Goal: Transaction & Acquisition: Purchase product/service

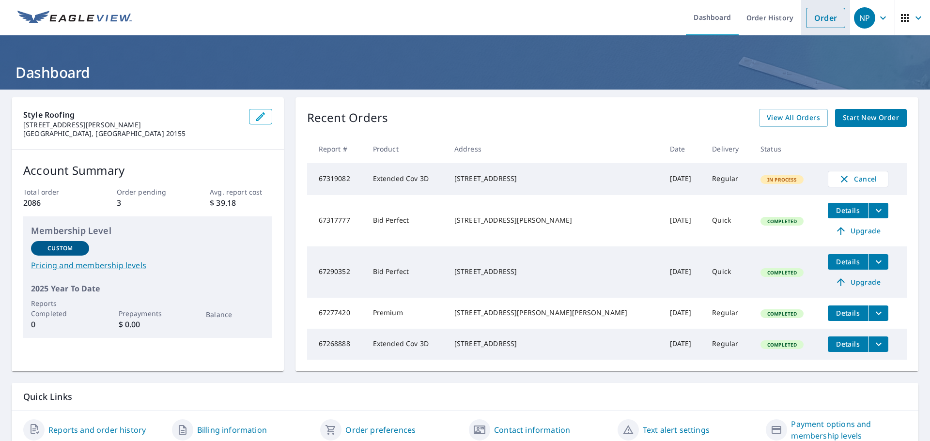
click at [808, 16] on link "Order" at bounding box center [825, 18] width 39 height 20
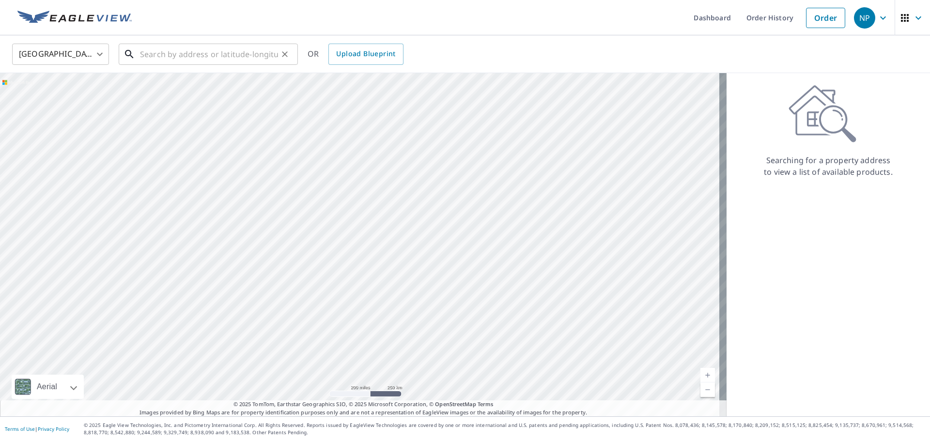
click at [200, 55] on input "text" at bounding box center [209, 54] width 138 height 27
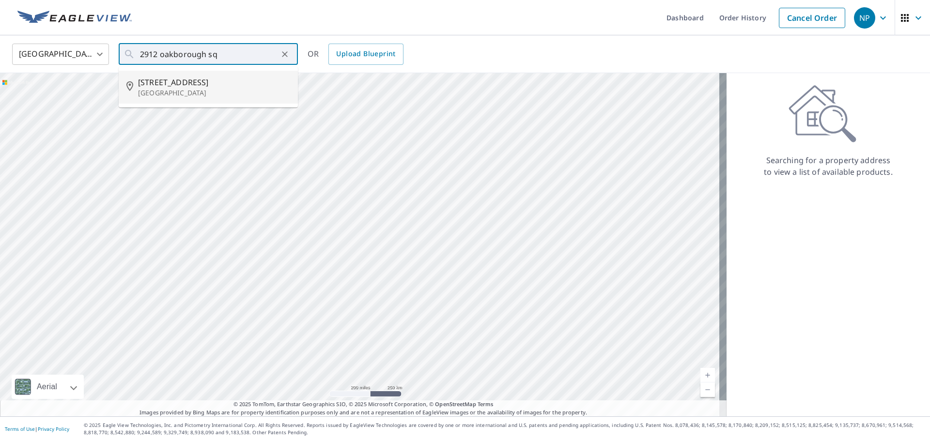
type input "[STREET_ADDRESS]"
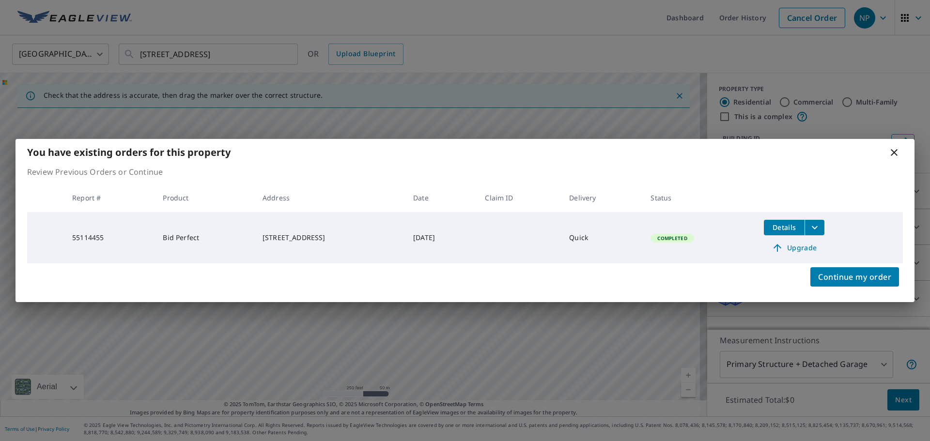
click at [893, 152] on icon at bounding box center [893, 152] width 7 height 7
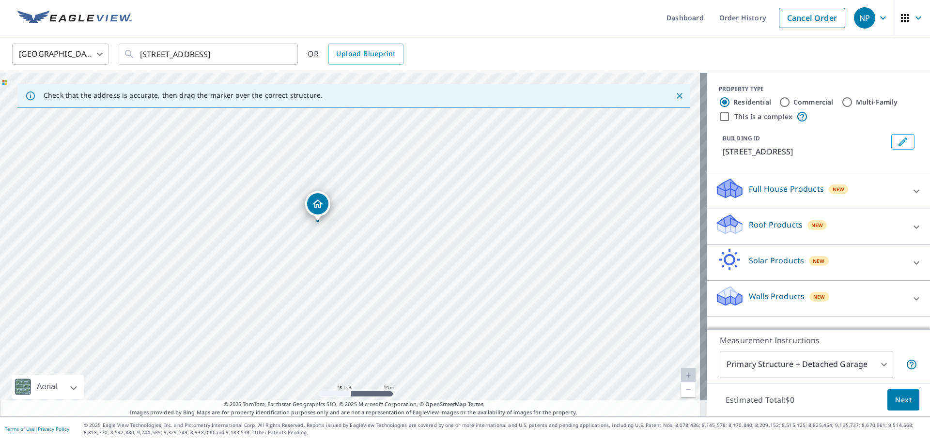
click at [913, 227] on icon at bounding box center [916, 226] width 6 height 3
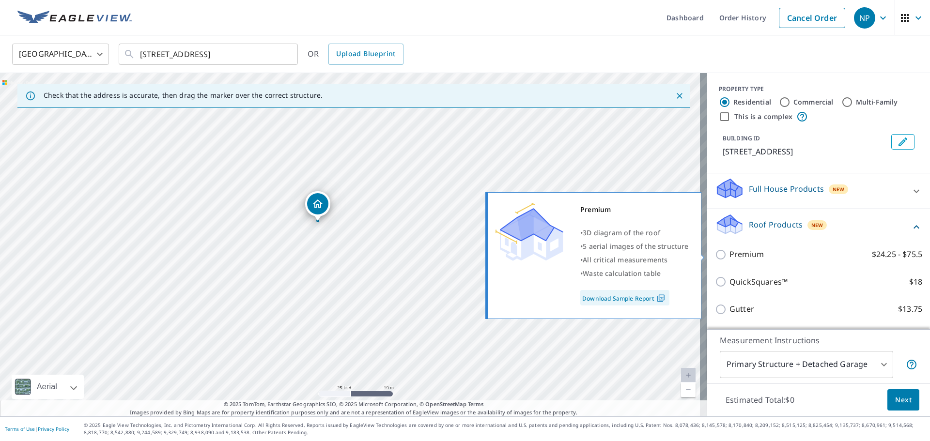
click at [741, 255] on p "Premium" at bounding box center [746, 254] width 34 height 12
click at [729, 255] on input "Premium $24.25 - $75.5" at bounding box center [722, 255] width 15 height 12
checkbox input "true"
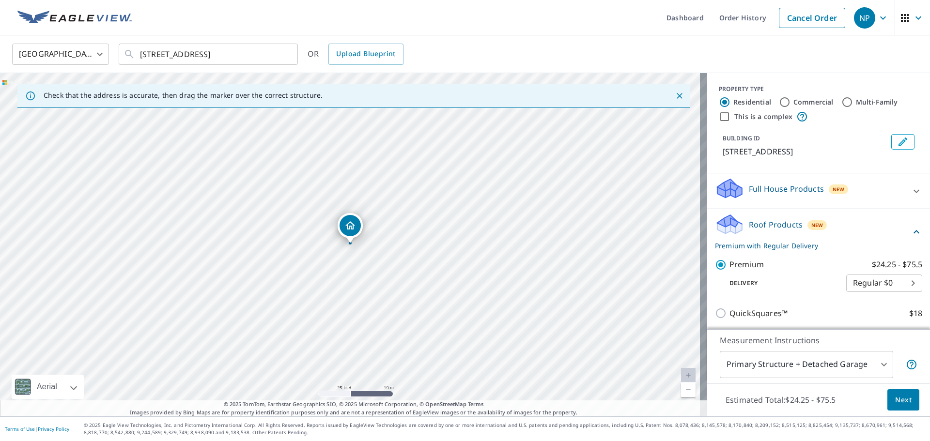
click at [899, 402] on span "Next" at bounding box center [903, 400] width 16 height 12
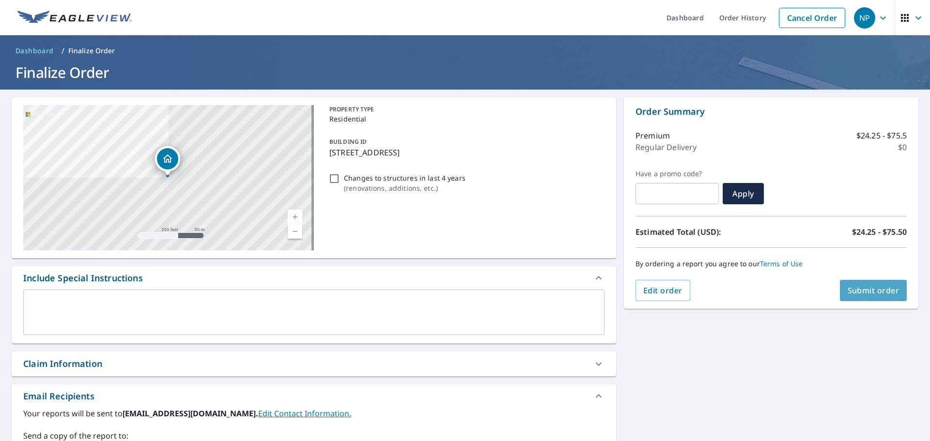
click at [855, 287] on span "Submit order" at bounding box center [873, 290] width 52 height 11
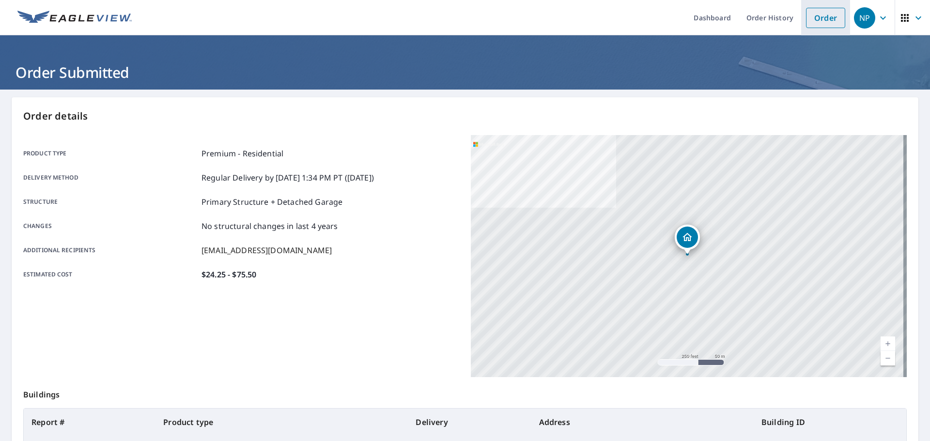
click at [821, 19] on link "Order" at bounding box center [825, 18] width 39 height 20
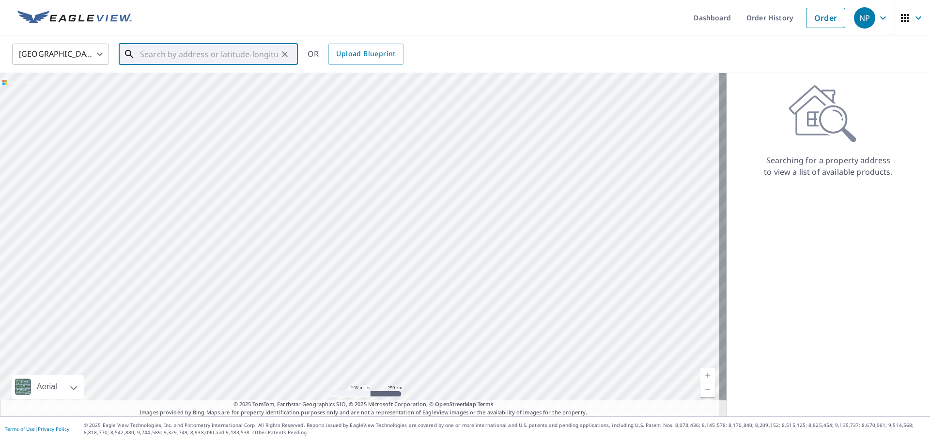
click at [177, 50] on input "text" at bounding box center [209, 54] width 138 height 27
type input "[STREET_ADDRESS]"
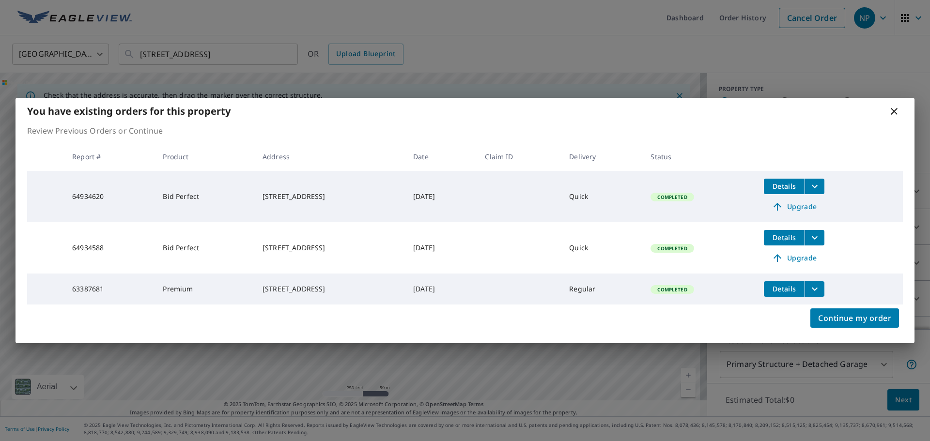
click at [888, 108] on div "You have existing orders for this property" at bounding box center [464, 111] width 899 height 27
click at [894, 108] on icon at bounding box center [894, 112] width 12 height 12
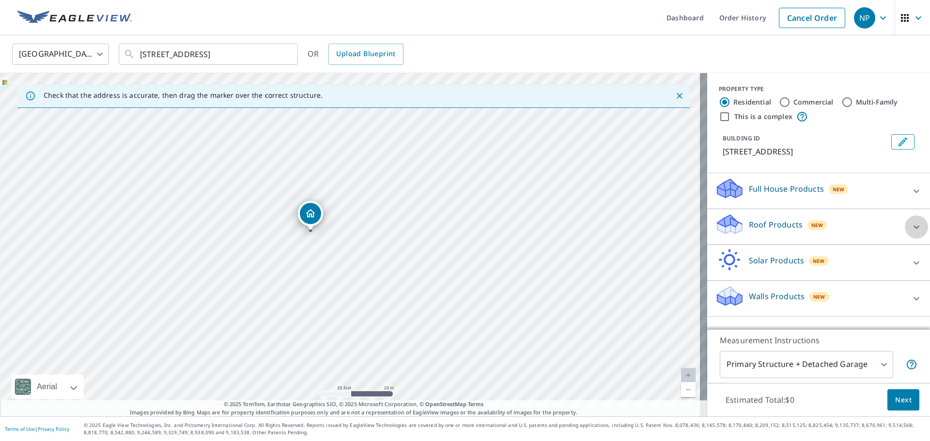
drag, startPoint x: 907, startPoint y: 224, endPoint x: 896, endPoint y: 223, distance: 11.7
click at [910, 224] on icon at bounding box center [916, 227] width 12 height 12
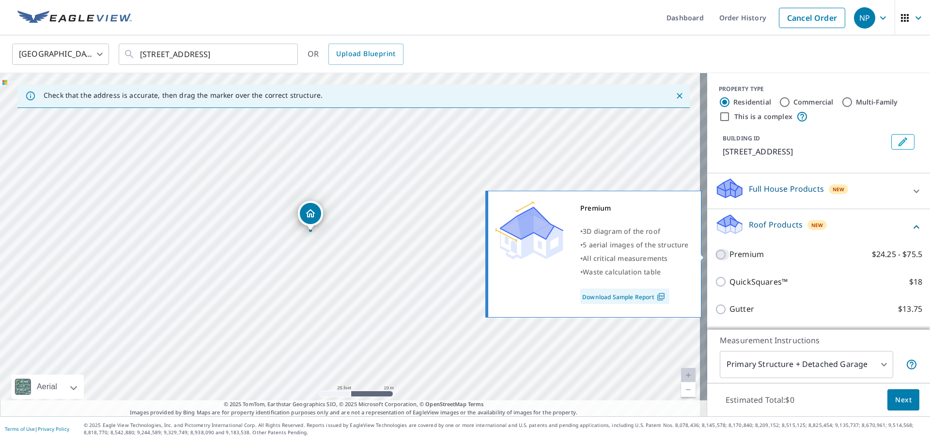
click at [715, 254] on input "Premium $24.25 - $75.5" at bounding box center [722, 255] width 15 height 12
checkbox input "true"
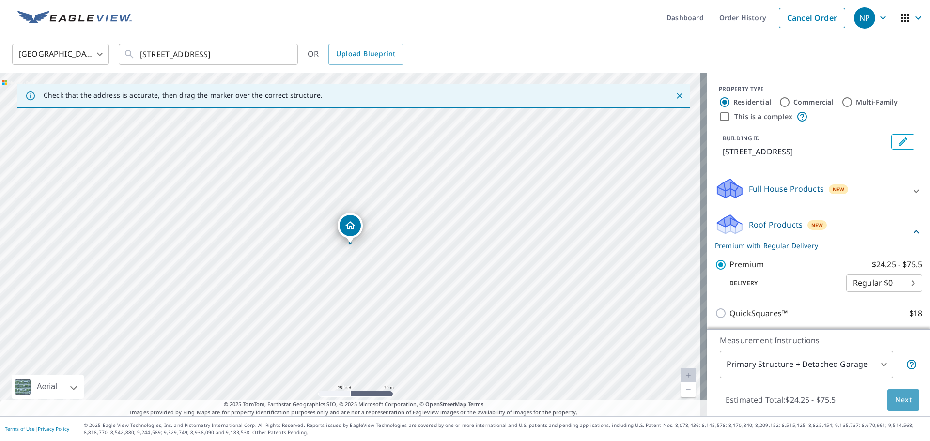
click at [896, 400] on span "Next" at bounding box center [903, 400] width 16 height 12
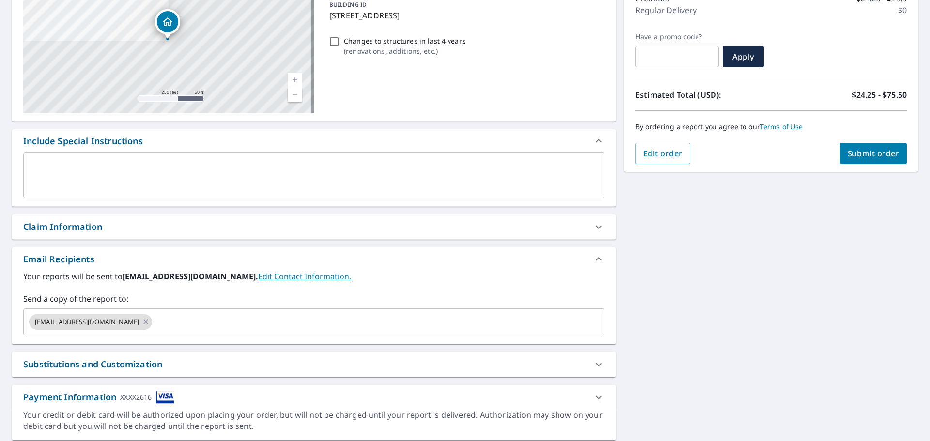
scroll to position [120, 0]
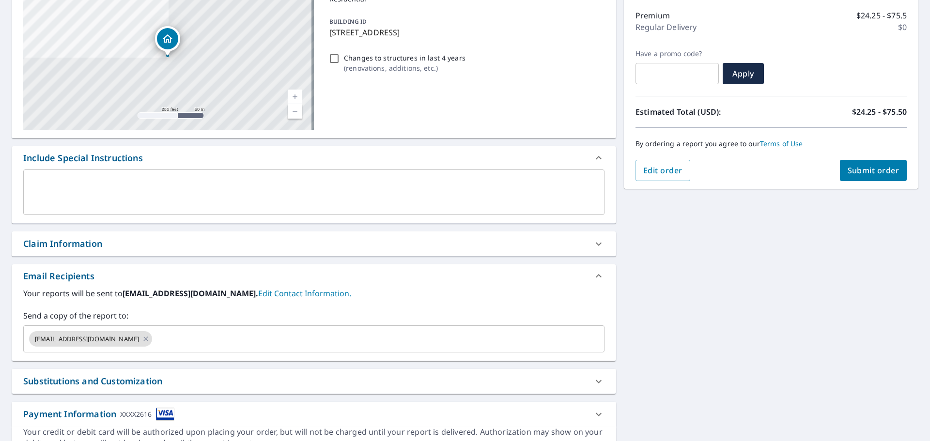
click at [863, 169] on span "Submit order" at bounding box center [873, 170] width 52 height 11
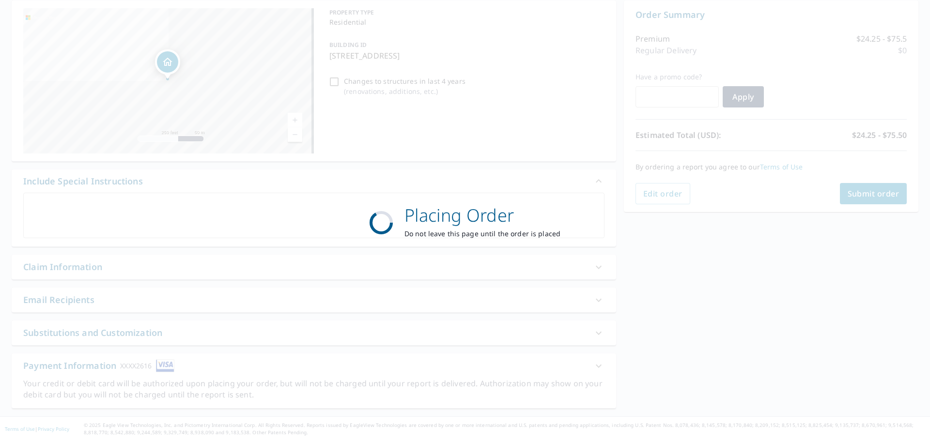
scroll to position [97, 0]
